Goal: Task Accomplishment & Management: Manage account settings

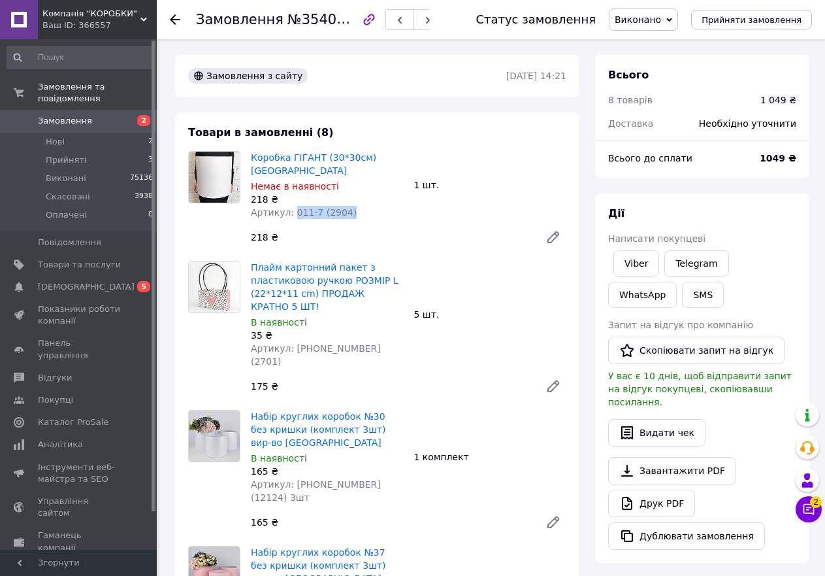
drag, startPoint x: 353, startPoint y: 199, endPoint x: 291, endPoint y: 201, distance: 62.1
click at [291, 206] on div "Артикул: 011-7 (2904)" at bounding box center [327, 212] width 153 height 13
copy span "011-7 (2904)"
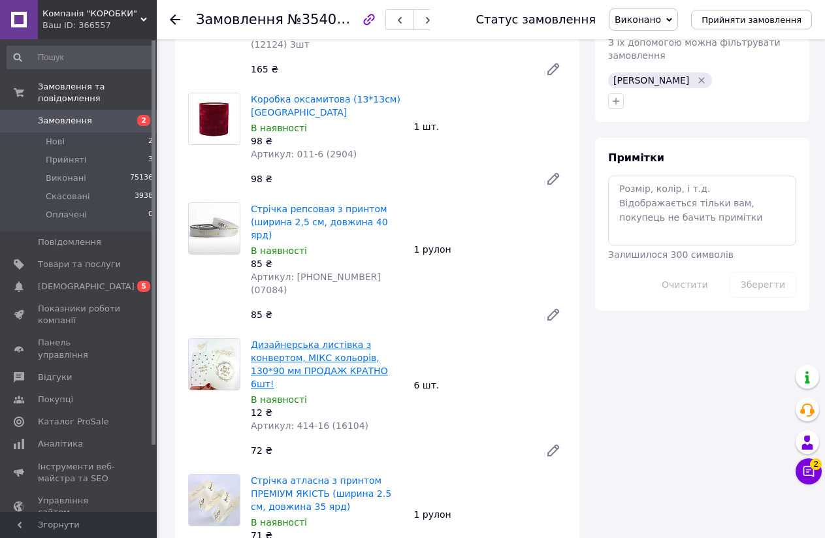
scroll to position [654, 0]
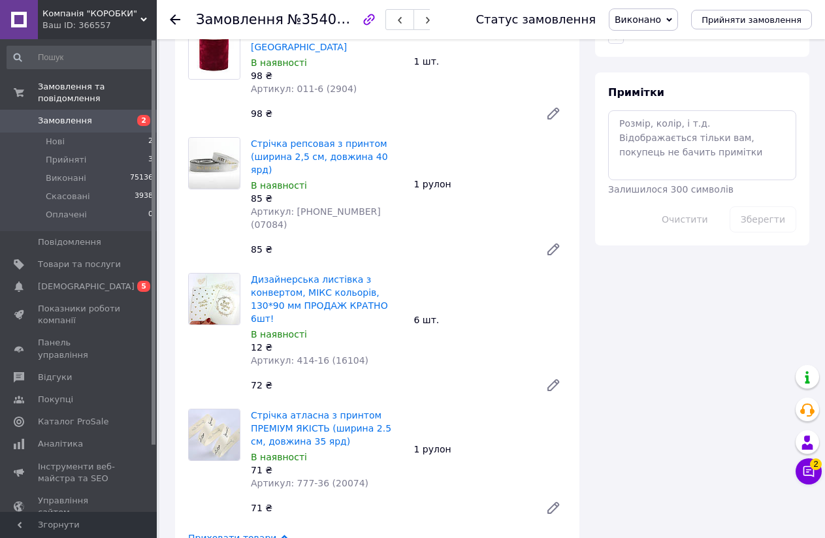
click at [200, 410] on img at bounding box center [214, 435] width 51 height 51
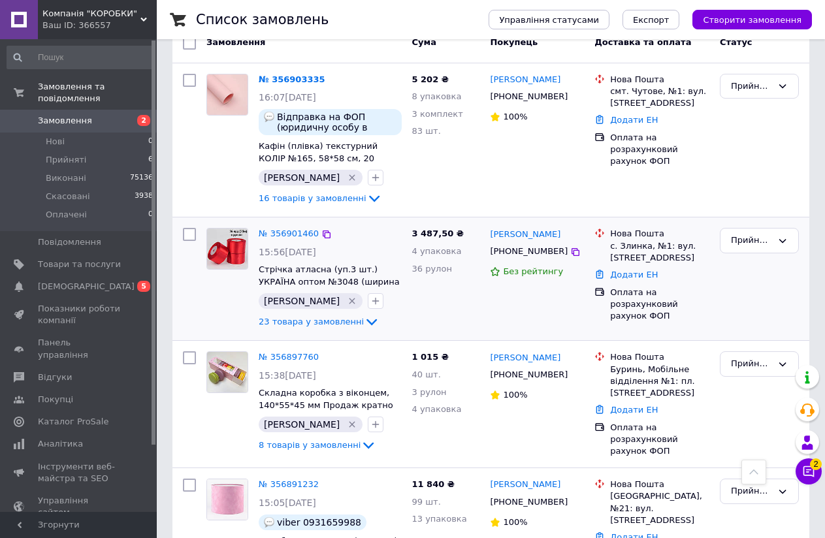
scroll to position [65, 0]
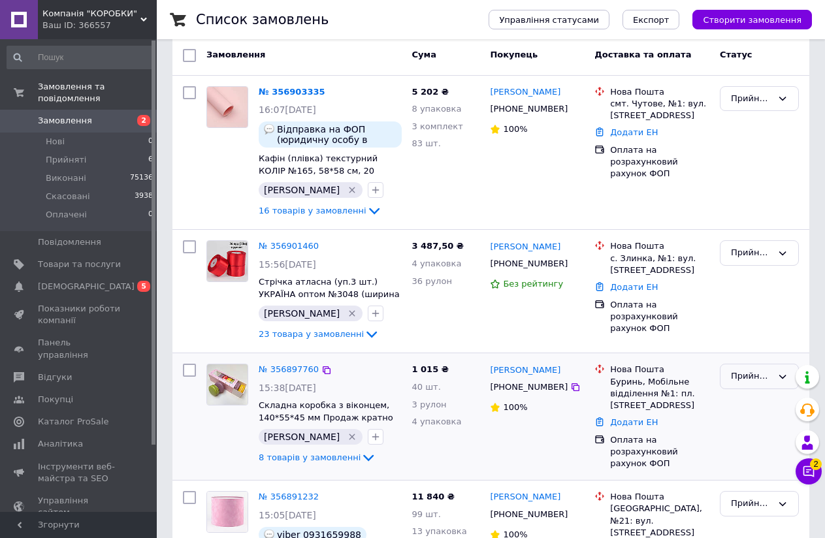
click at [763, 387] on div "Прийнято" at bounding box center [759, 376] width 79 height 25
click at [762, 405] on li "Виконано" at bounding box center [760, 404] width 78 height 24
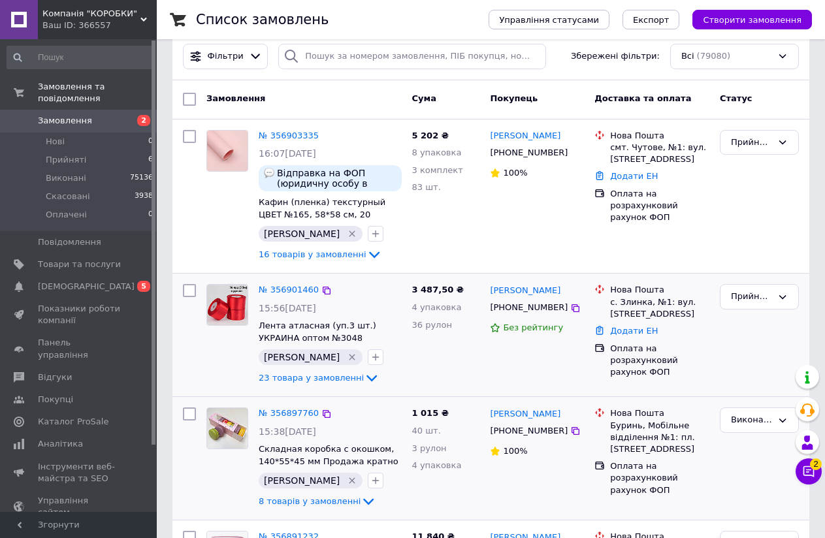
scroll to position [0, 0]
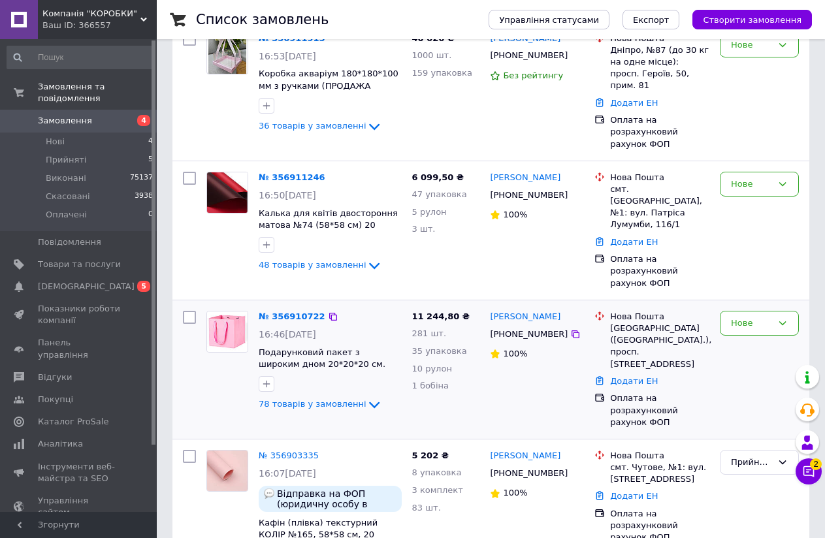
scroll to position [392, 0]
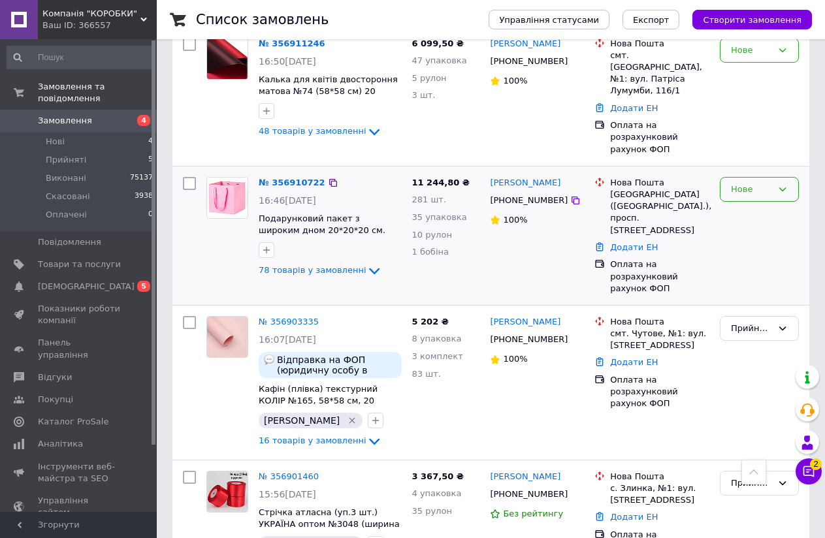
click at [767, 183] on div "Нове" at bounding box center [751, 190] width 41 height 14
click at [762, 205] on li "Прийнято" at bounding box center [760, 217] width 78 height 24
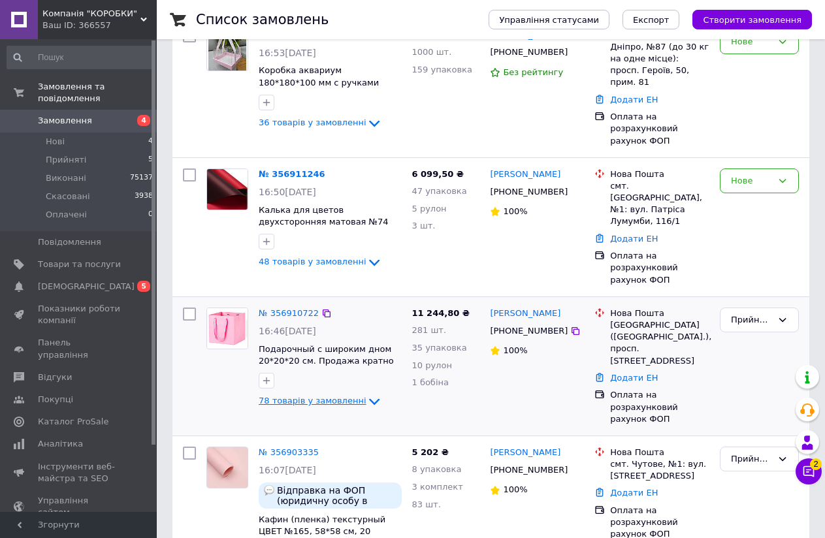
click at [367, 394] on icon at bounding box center [375, 402] width 16 height 16
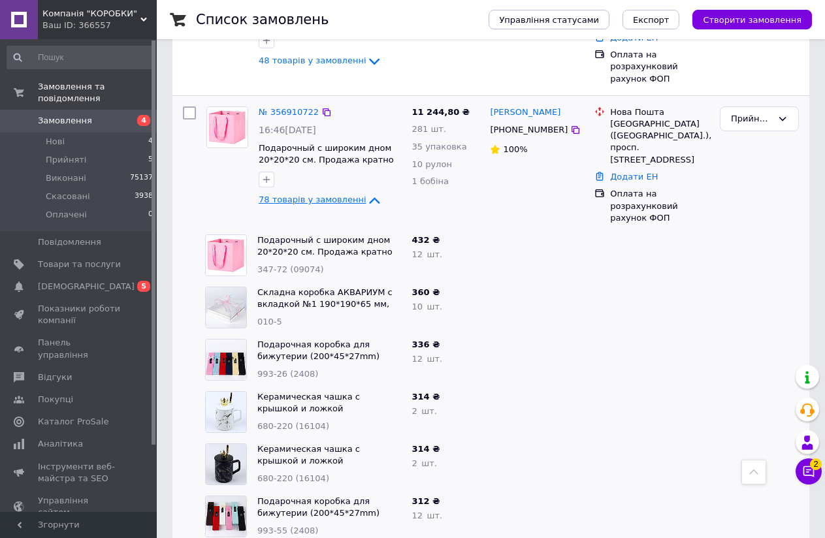
scroll to position [327, 0]
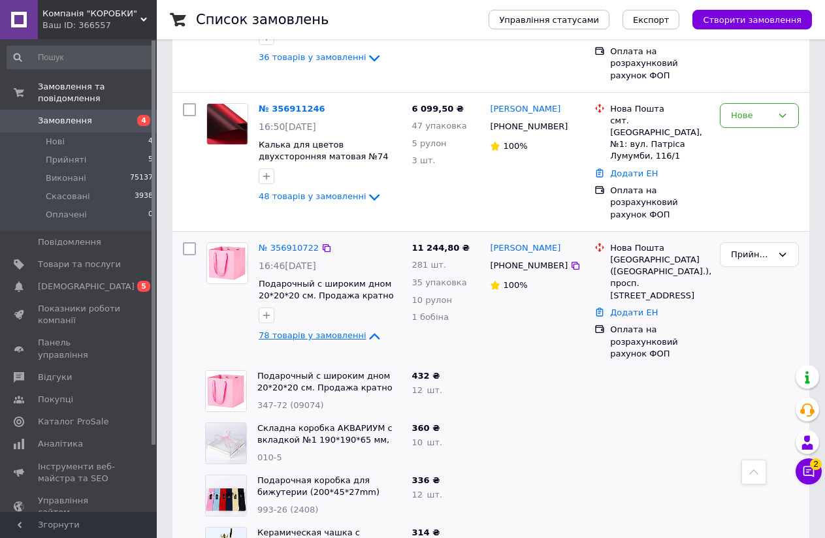
click at [367, 329] on icon at bounding box center [375, 337] width 16 height 16
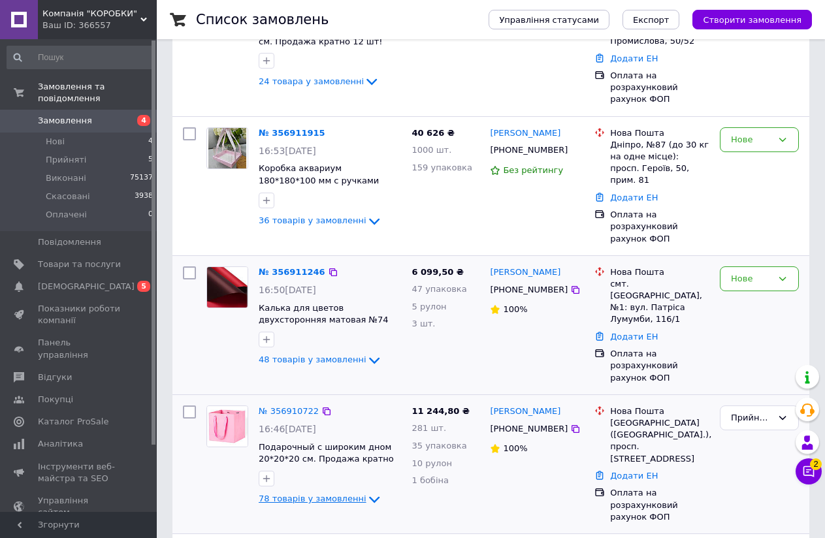
scroll to position [131, 0]
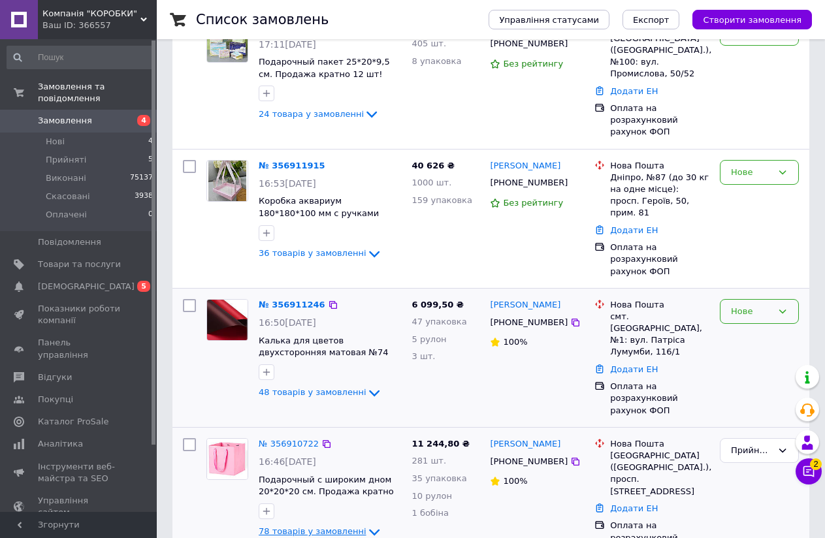
click at [738, 305] on div "Нове" at bounding box center [751, 312] width 41 height 14
click at [736, 327] on li "Прийнято" at bounding box center [760, 339] width 78 height 24
click at [367, 386] on icon at bounding box center [375, 394] width 16 height 16
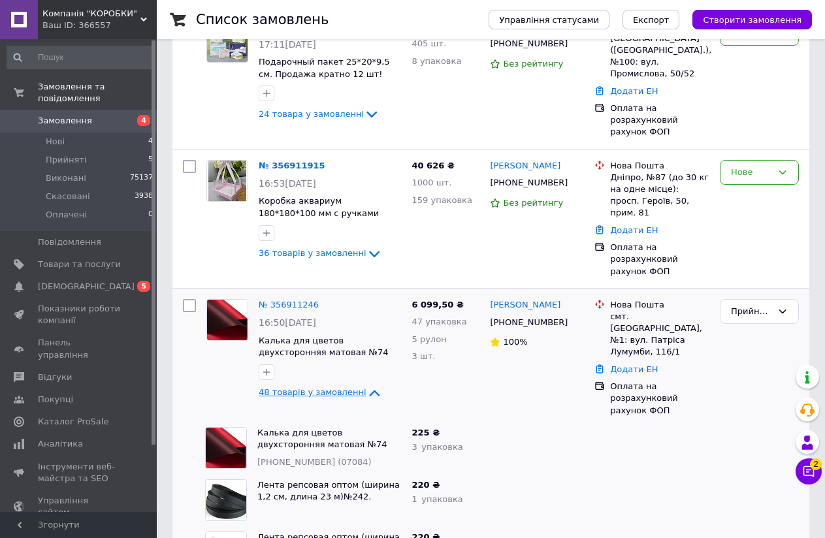
click at [367, 386] on icon at bounding box center [375, 394] width 16 height 16
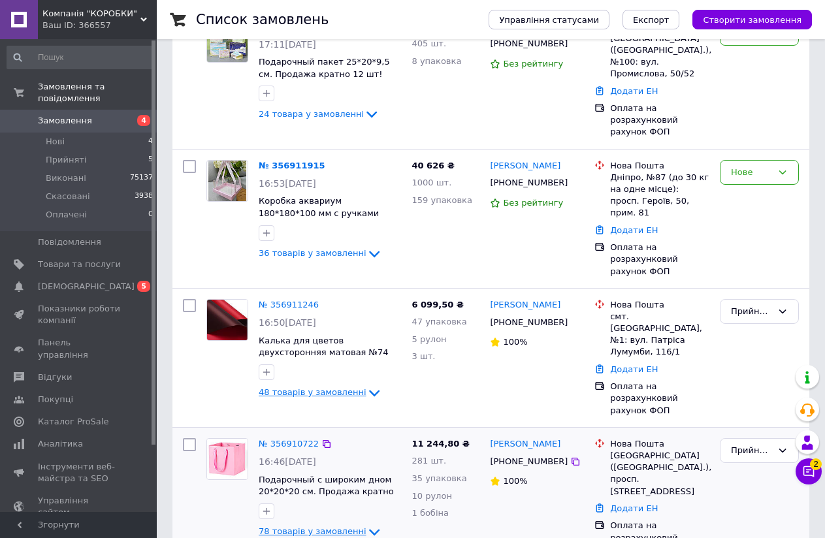
click at [367, 386] on icon at bounding box center [375, 394] width 16 height 16
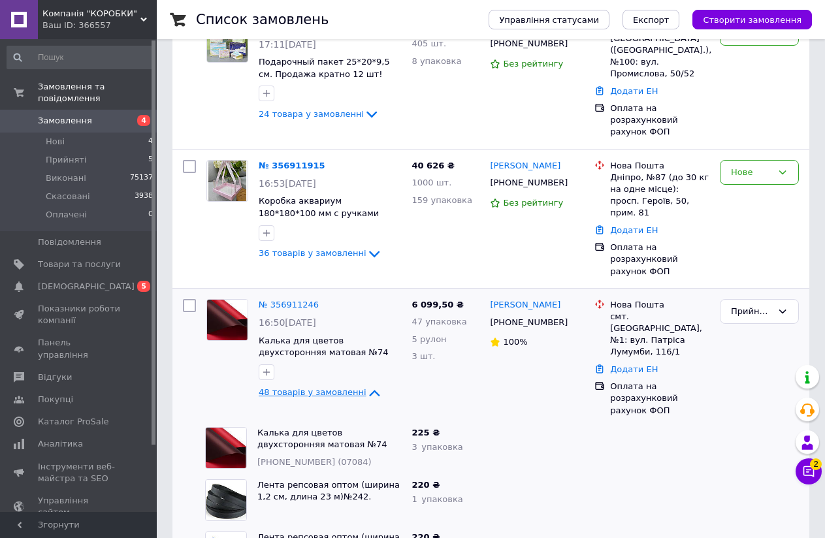
click at [369, 390] on icon at bounding box center [374, 393] width 10 height 7
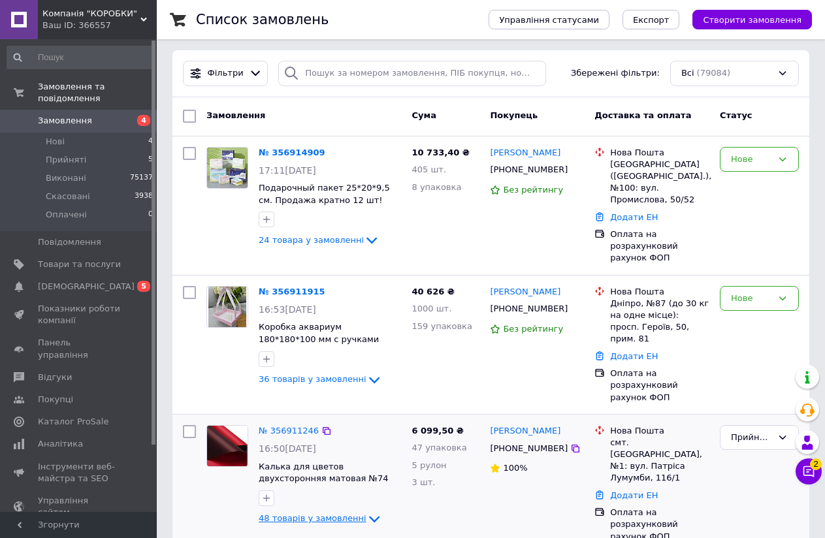
scroll to position [0, 0]
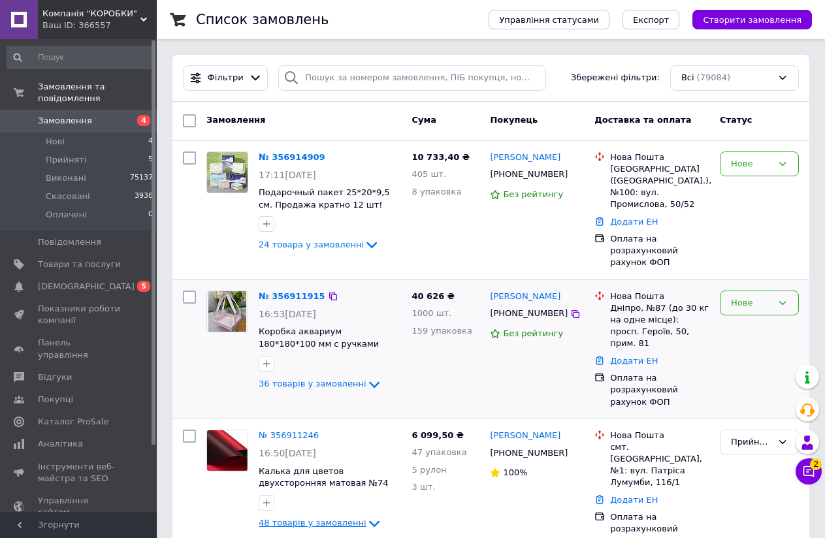
click at [781, 298] on icon at bounding box center [783, 303] width 10 height 10
click at [781, 303] on div "Нове Прийнято Виконано Скасовано Оплачено" at bounding box center [759, 303] width 79 height 25
click at [776, 294] on div "Нове" at bounding box center [759, 303] width 79 height 25
click at [766, 319] on li "Прийнято" at bounding box center [760, 330] width 78 height 24
click at [367, 377] on icon at bounding box center [375, 385] width 16 height 16
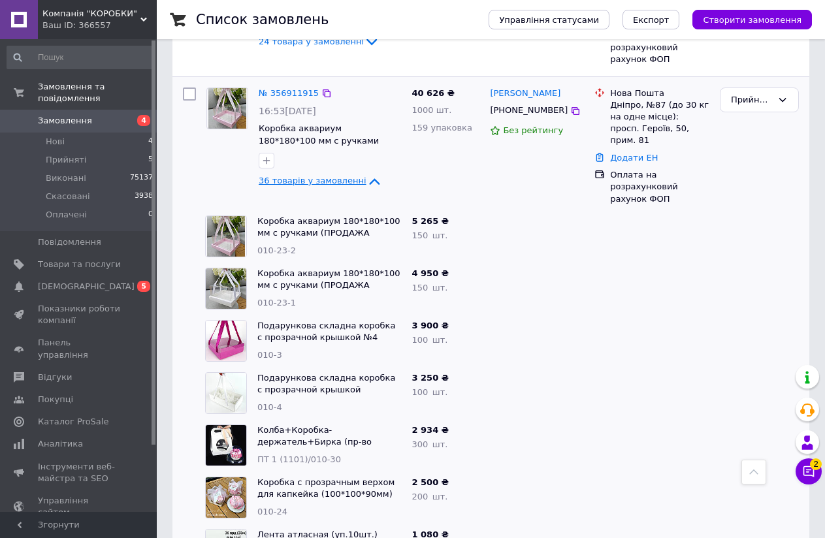
scroll to position [196, 0]
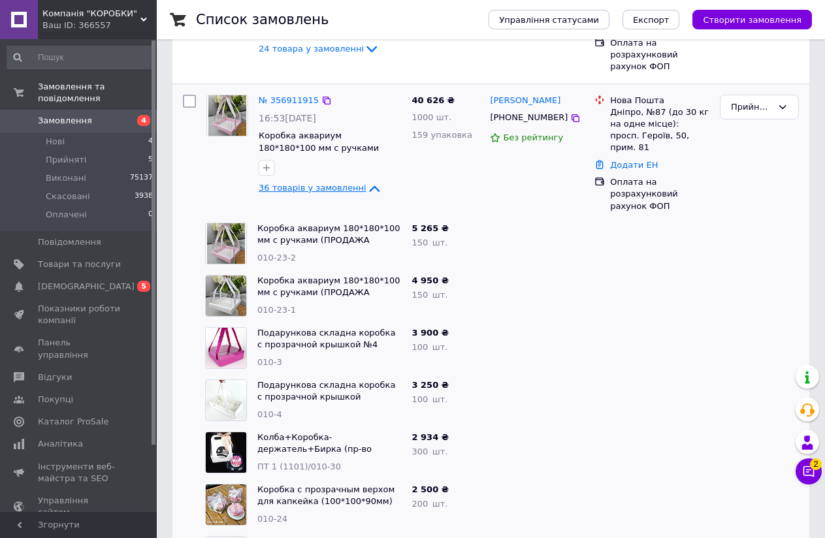
click at [367, 181] on icon at bounding box center [375, 189] width 16 height 16
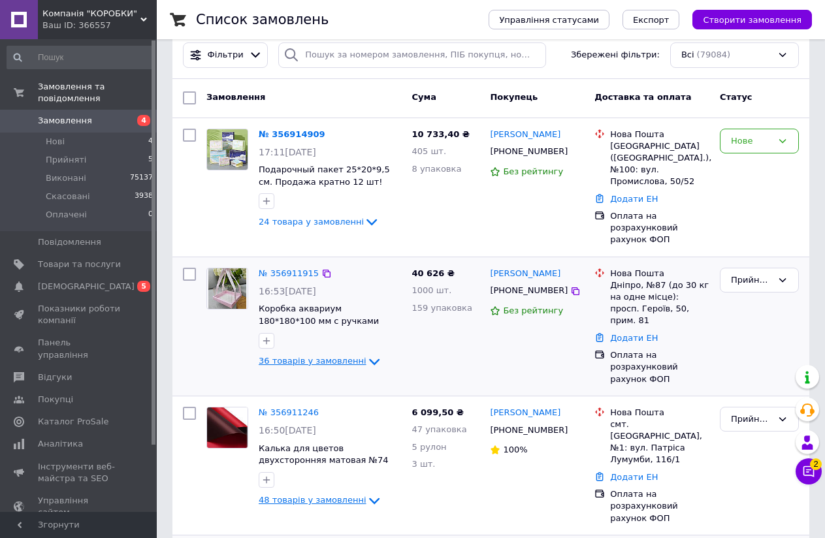
scroll to position [0, 0]
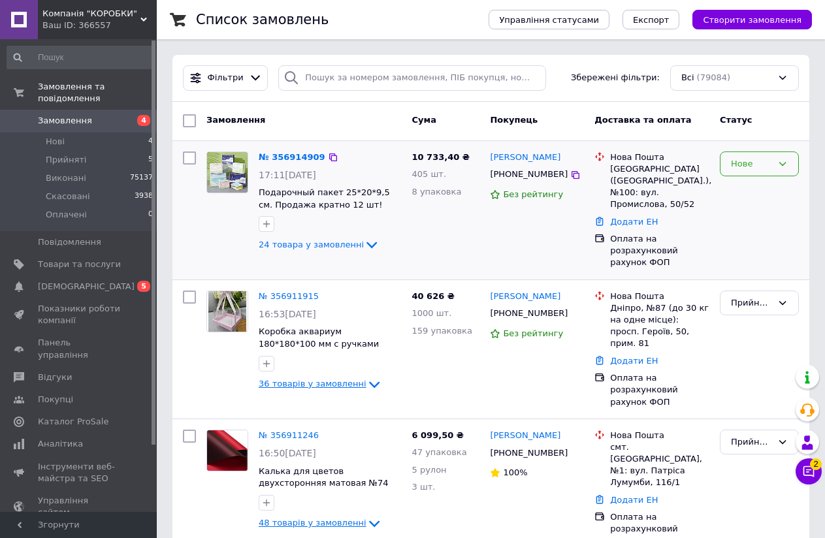
click at [759, 165] on div "Нове" at bounding box center [751, 164] width 41 height 14
click at [756, 194] on li "Прийнято" at bounding box center [760, 191] width 78 height 24
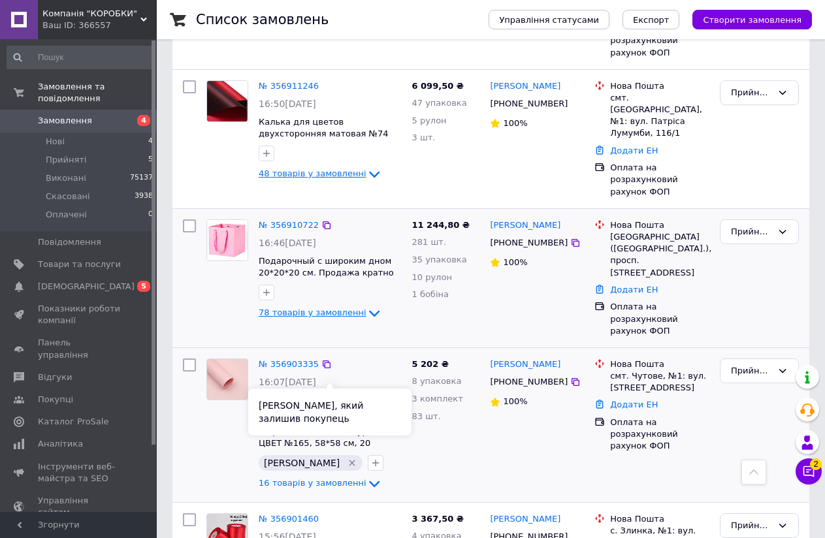
scroll to position [327, 0]
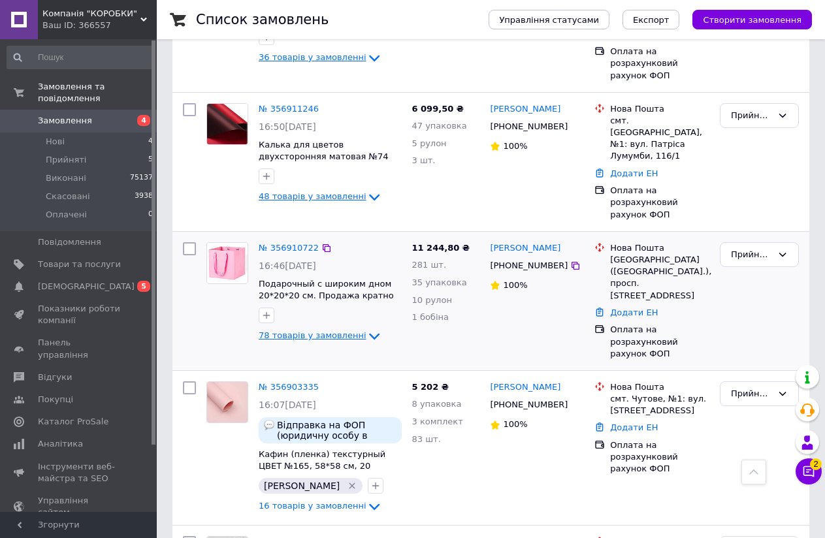
click at [274, 305] on div at bounding box center [266, 315] width 21 height 21
click at [271, 310] on icon "button" at bounding box center [266, 315] width 10 height 10
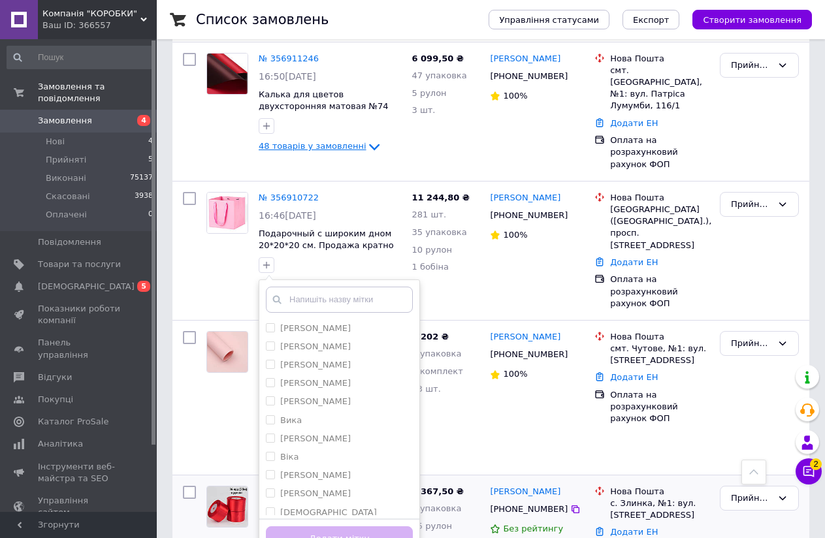
scroll to position [392, 0]
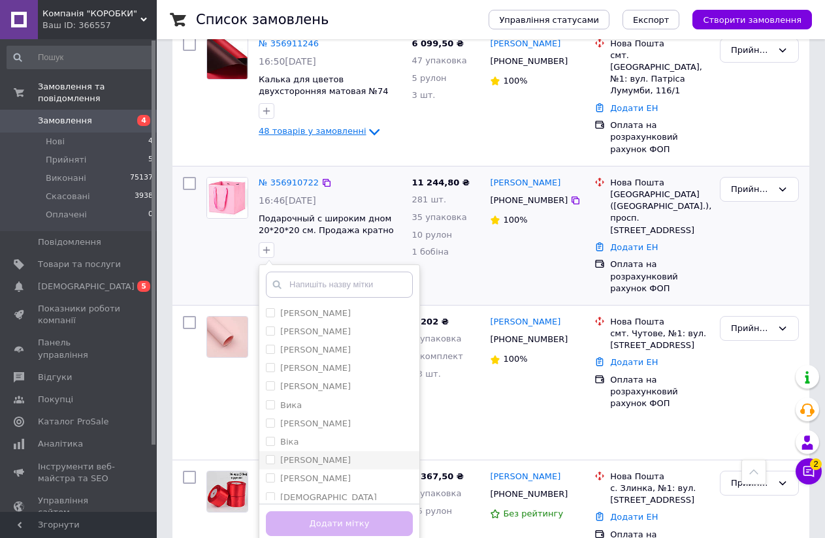
click at [272, 455] on input "[PERSON_NAME]" at bounding box center [270, 459] width 8 height 8
checkbox input "true"
click at [310, 512] on button "Додати мітку" at bounding box center [339, 524] width 147 height 25
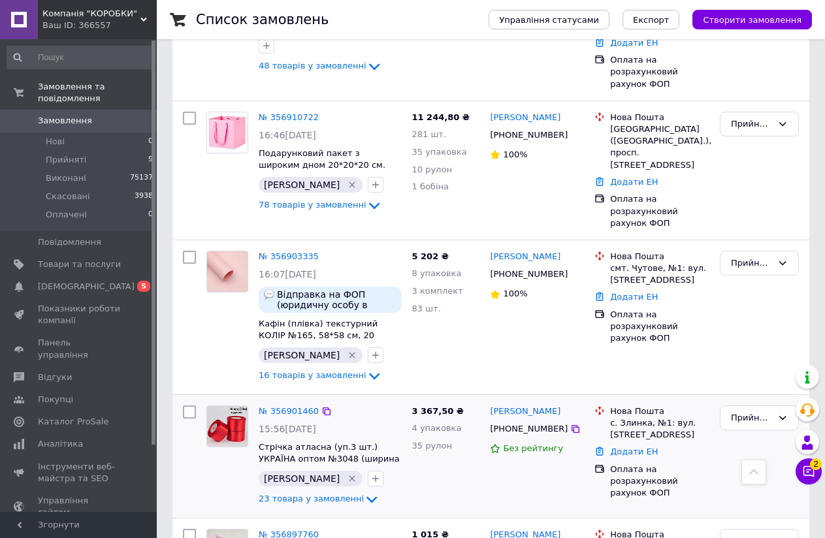
scroll to position [523, 0]
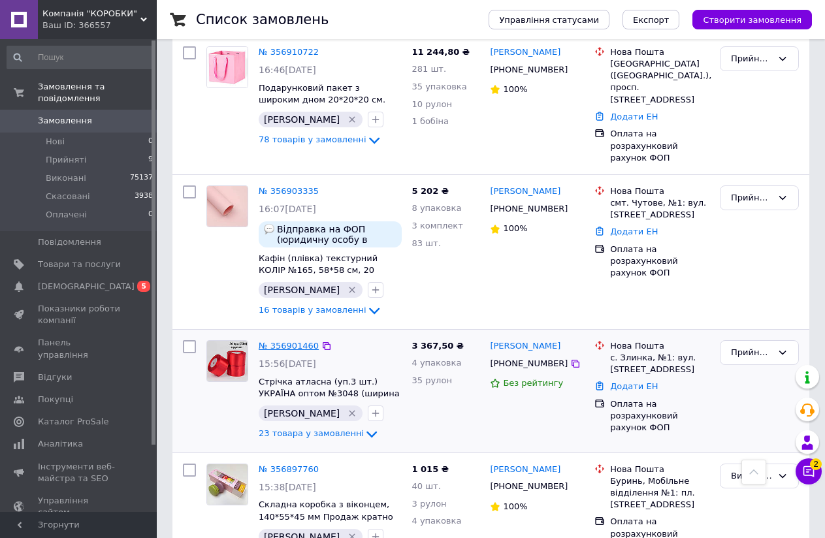
click at [299, 341] on link "№ 356901460" at bounding box center [289, 346] width 60 height 10
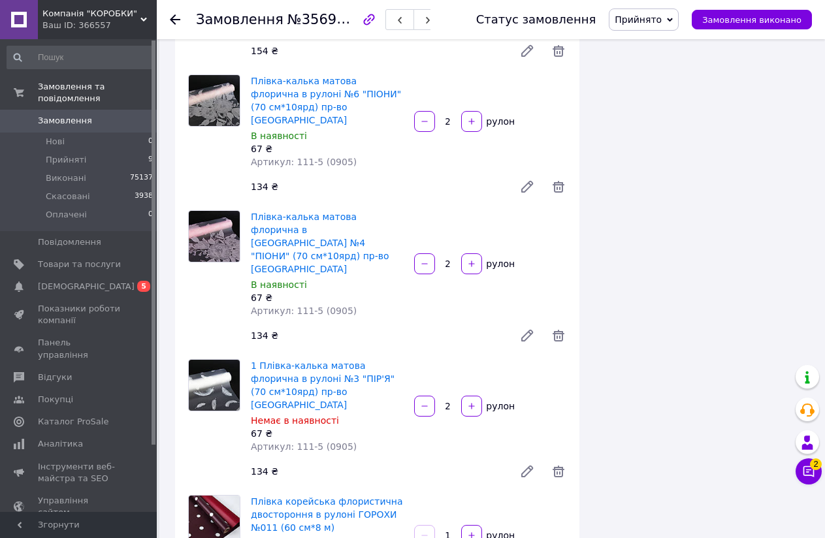
scroll to position [1699, 0]
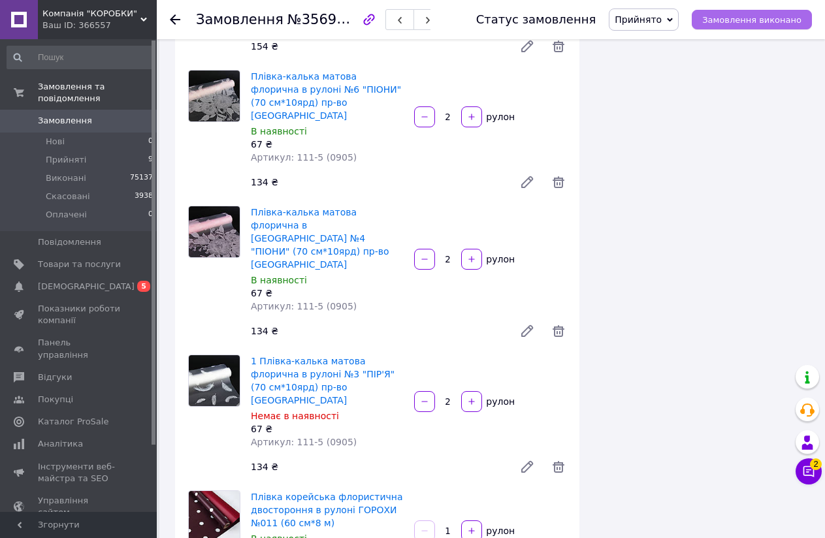
click at [751, 14] on button "Замовлення виконано" at bounding box center [752, 20] width 120 height 20
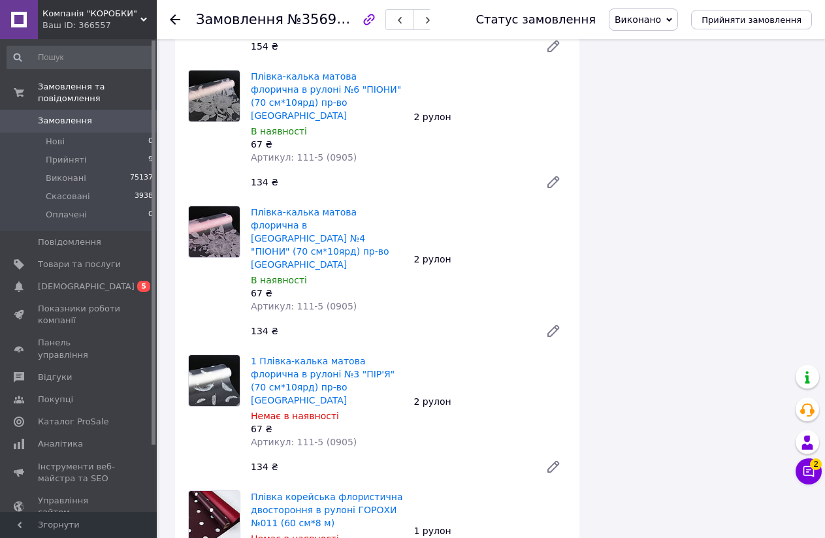
click at [176, 15] on icon at bounding box center [175, 19] width 10 height 10
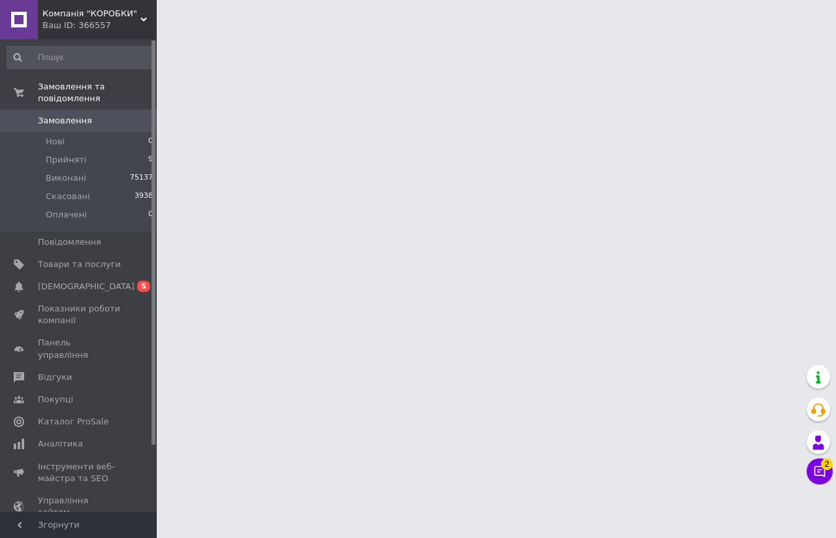
click at [103, 116] on link "Замовлення 0" at bounding box center [80, 121] width 161 height 22
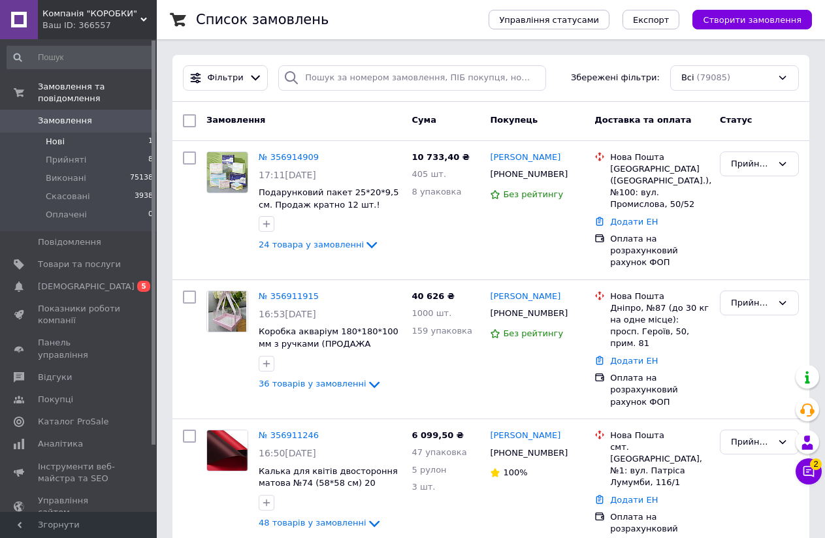
click at [95, 133] on li "Нові 1" at bounding box center [80, 142] width 161 height 18
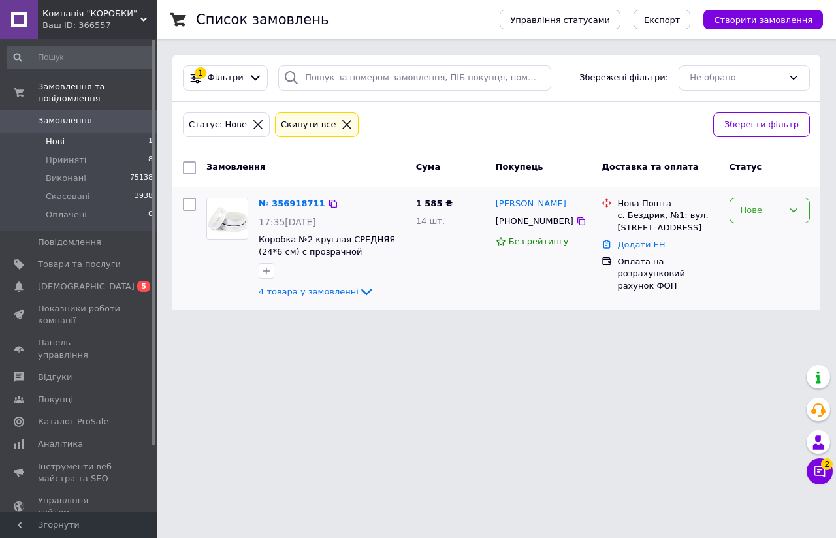
click at [802, 216] on div "Нове" at bounding box center [770, 210] width 80 height 25
click at [789, 232] on li "Прийнято" at bounding box center [770, 238] width 79 height 24
click at [341, 125] on icon at bounding box center [347, 125] width 12 height 12
